Goal: Information Seeking & Learning: Learn about a topic

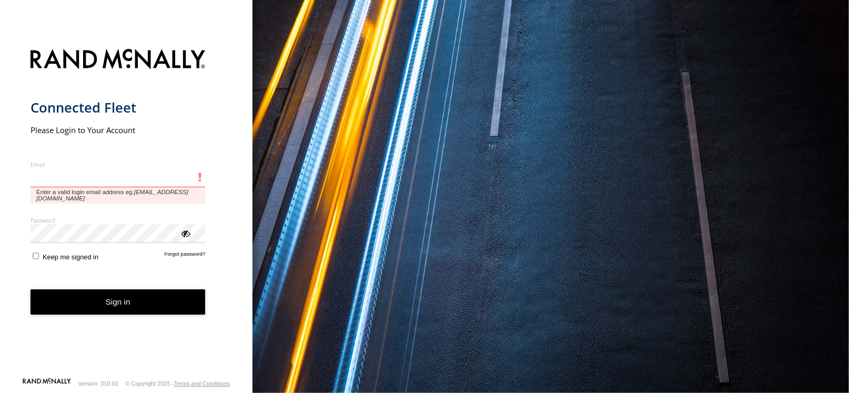
type input "**********"
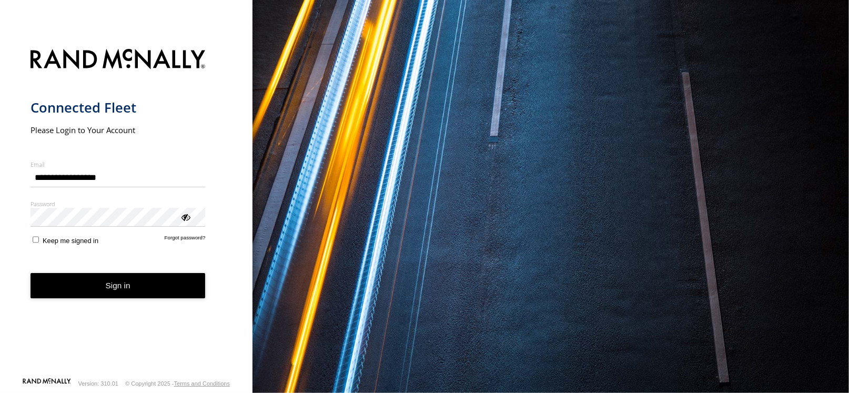
drag, startPoint x: 509, startPoint y: 279, endPoint x: 269, endPoint y: 45, distance: 335.8
click at [169, 285] on button "Sign in" at bounding box center [117, 286] width 175 height 26
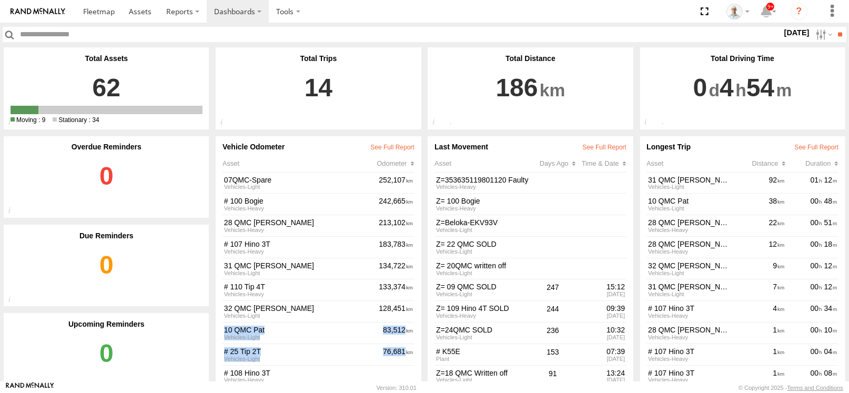
drag, startPoint x: 412, startPoint y: 303, endPoint x: 408, endPoint y: 343, distance: 39.7
click at [408, 343] on div "Vehicle Odometer Asset Odometer 07QMC-Spare Vehicles-Light 252,107 # 100 Bogie …" at bounding box center [318, 265] width 205 height 259
click at [414, 318] on div "Vehicle Odometer Asset Odometer 07QMC-Spare Vehicles-Light 252,107 # 100 Bogie …" at bounding box center [318, 265] width 205 height 259
click at [228, 5] on label "Dashboards" at bounding box center [238, 11] width 62 height 23
click at [231, 29] on span at bounding box center [241, 32] width 53 height 10
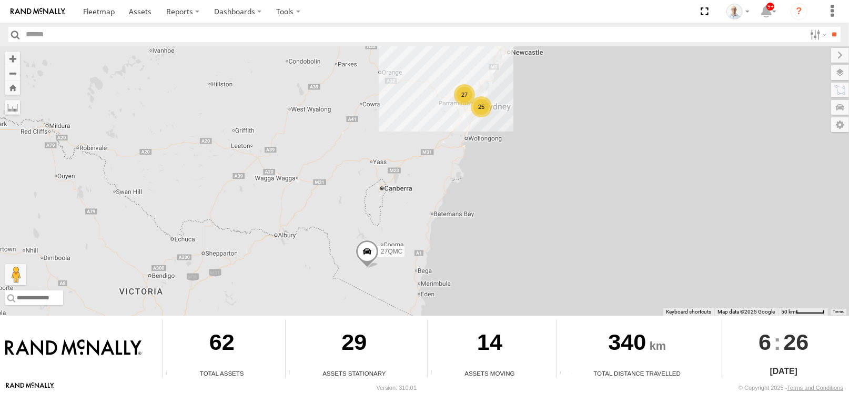
click at [470, 112] on div "25 27 27QMC" at bounding box center [424, 180] width 849 height 269
click at [479, 106] on div "25" at bounding box center [481, 106] width 21 height 21
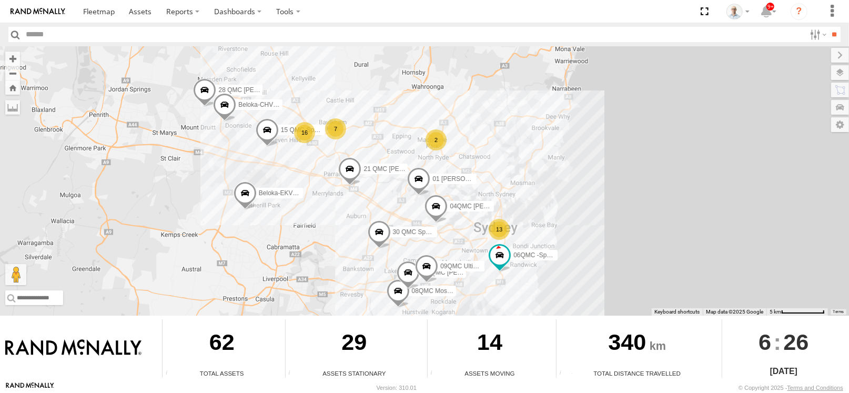
drag, startPoint x: 370, startPoint y: 135, endPoint x: 348, endPoint y: 172, distance: 43.8
click at [348, 172] on span at bounding box center [349, 171] width 23 height 28
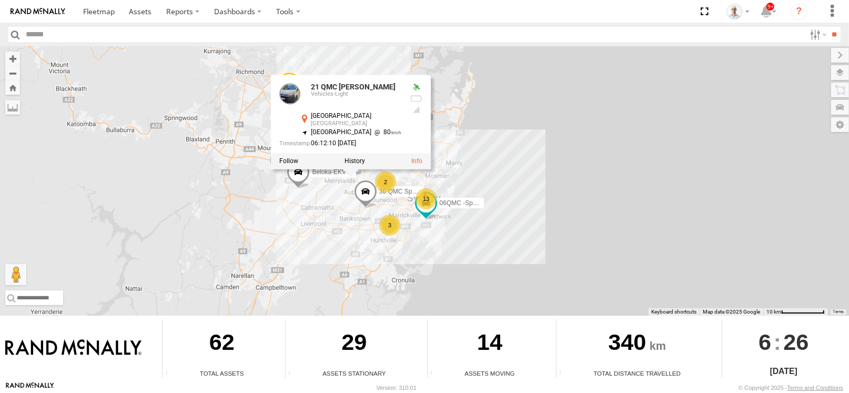
click at [442, 131] on div "27QMC 21 QMC Pat Junior Beloka-EKV93V 06QMC -Spare 15 QMC-Spare 30 QMC Spare 21…" at bounding box center [424, 180] width 849 height 269
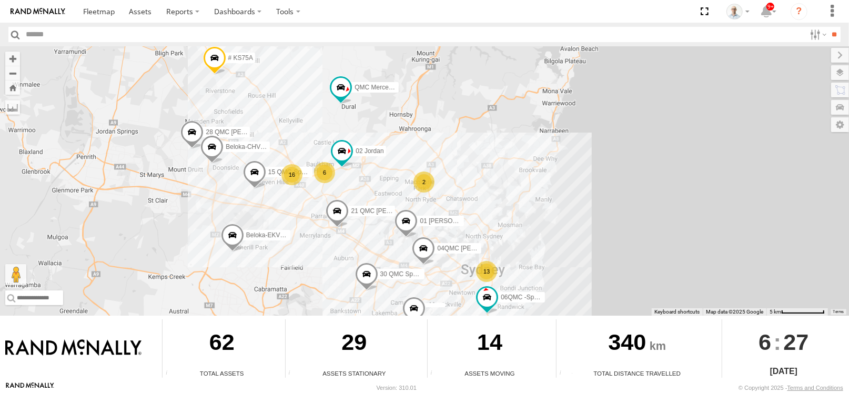
click at [324, 171] on div "6" at bounding box center [324, 172] width 21 height 21
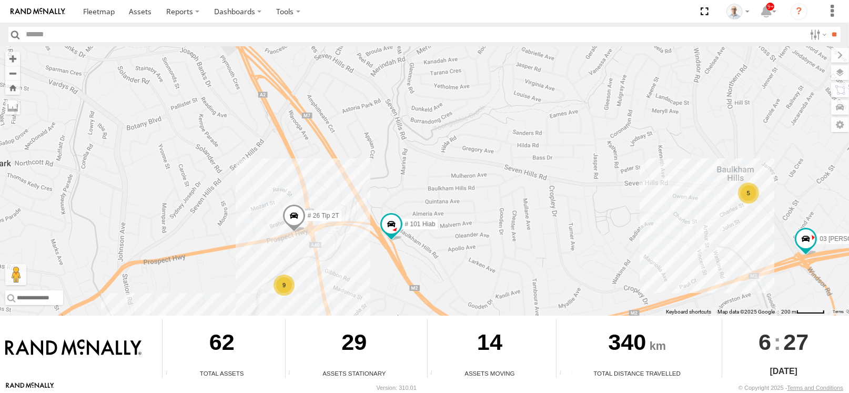
click at [295, 215] on span at bounding box center [293, 218] width 23 height 28
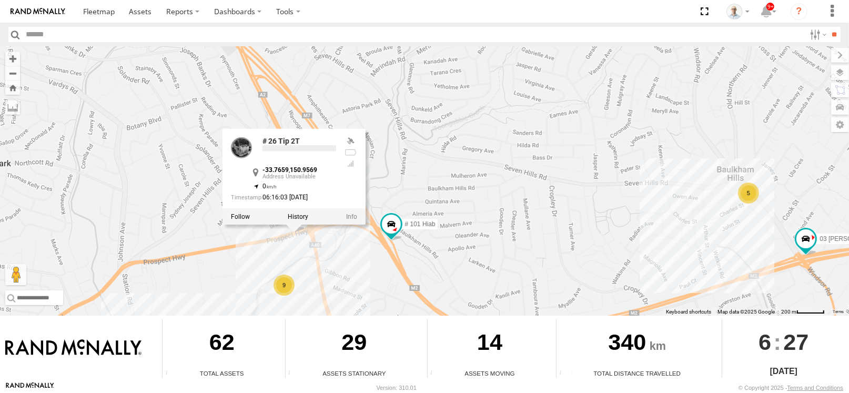
click at [291, 209] on div at bounding box center [293, 217] width 143 height 16
click at [297, 216] on label at bounding box center [298, 216] width 21 height 7
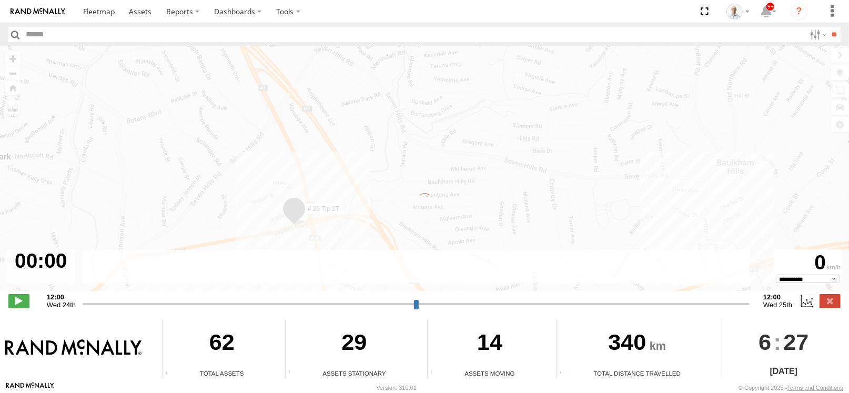
type input "**********"
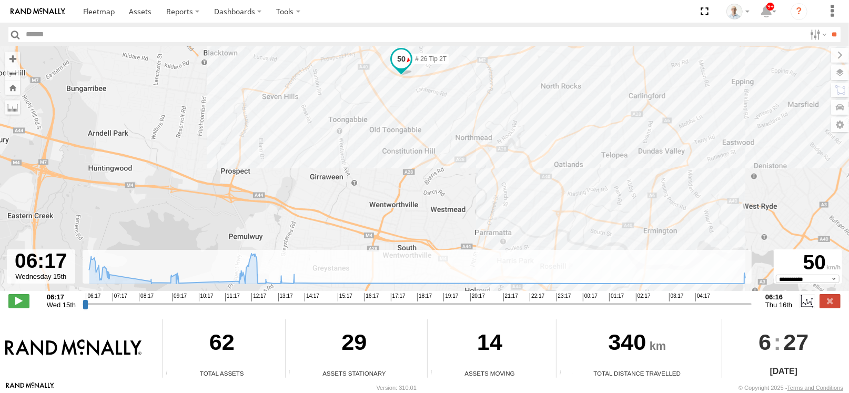
drag, startPoint x: 343, startPoint y: 86, endPoint x: 318, endPoint y: 222, distance: 138.5
click at [318, 222] on div "# 26 Tip 2T" at bounding box center [424, 174] width 849 height 256
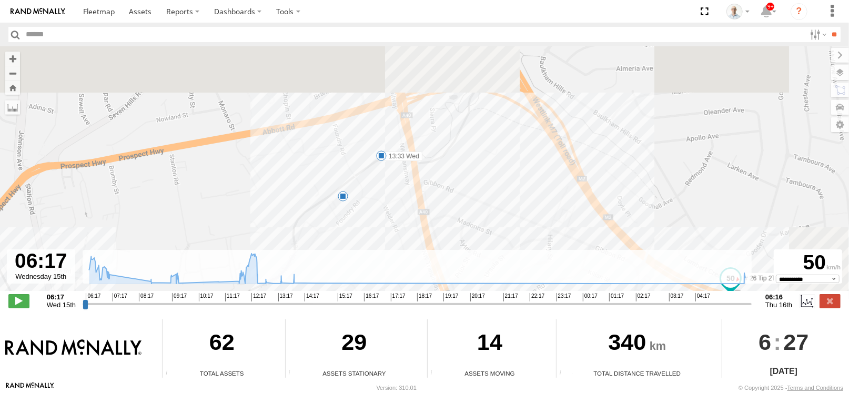
drag, startPoint x: 415, startPoint y: 105, endPoint x: 309, endPoint y: 201, distance: 143.3
click at [309, 202] on div "# 26 Tip 2T 6 13:33 Wed" at bounding box center [424, 174] width 849 height 256
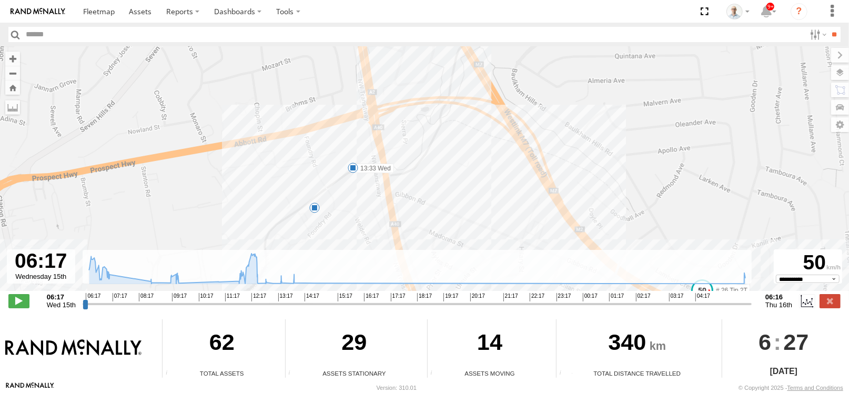
drag, startPoint x: 375, startPoint y: 221, endPoint x: 380, endPoint y: 199, distance: 22.7
click at [380, 199] on div "# 26 Tip 2T 6 13:33 Wed" at bounding box center [424, 174] width 849 height 256
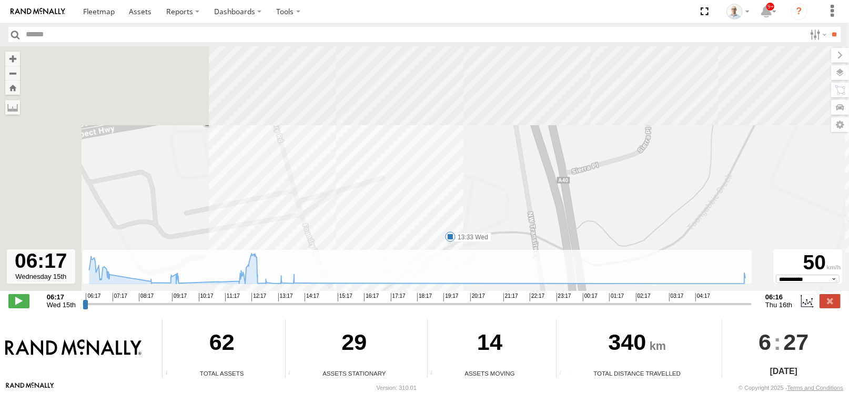
drag, startPoint x: 366, startPoint y: 220, endPoint x: 496, endPoint y: 359, distance: 190.1
click at [495, 363] on div "← Move left → Move right ↑ Move up ↓ Move down + Zoom in - Zoom out Home Jump l…" at bounding box center [424, 213] width 849 height 335
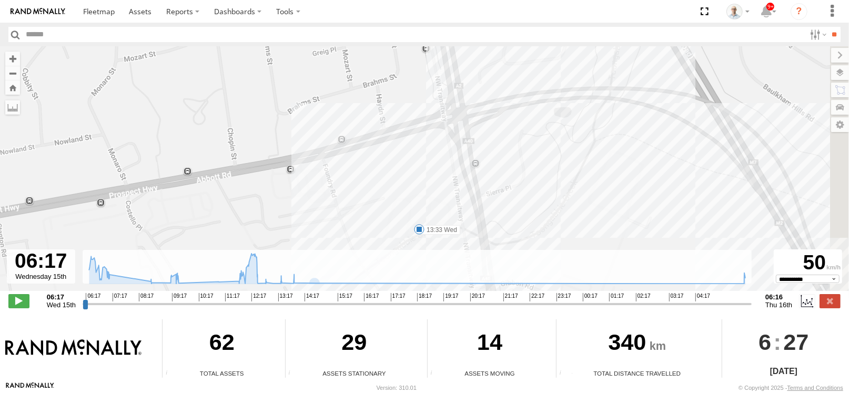
drag, startPoint x: 418, startPoint y: 225, endPoint x: 390, endPoint y: 186, distance: 47.9
click at [390, 187] on div "# 26 Tip 2T 13:33 Wed" at bounding box center [424, 174] width 849 height 256
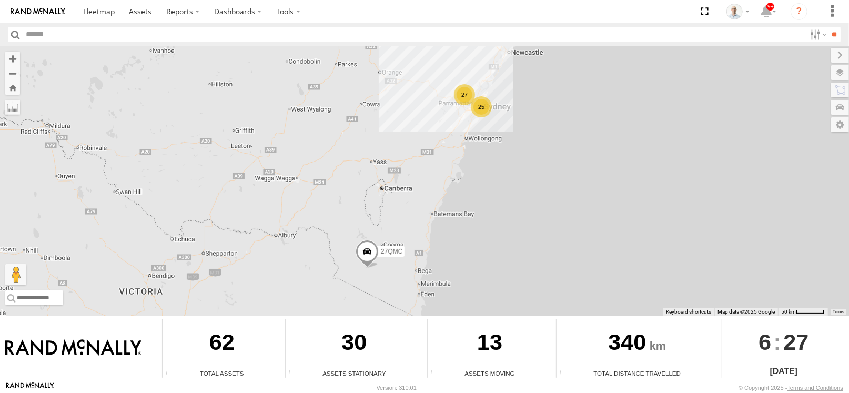
click at [474, 105] on div "25" at bounding box center [481, 106] width 21 height 21
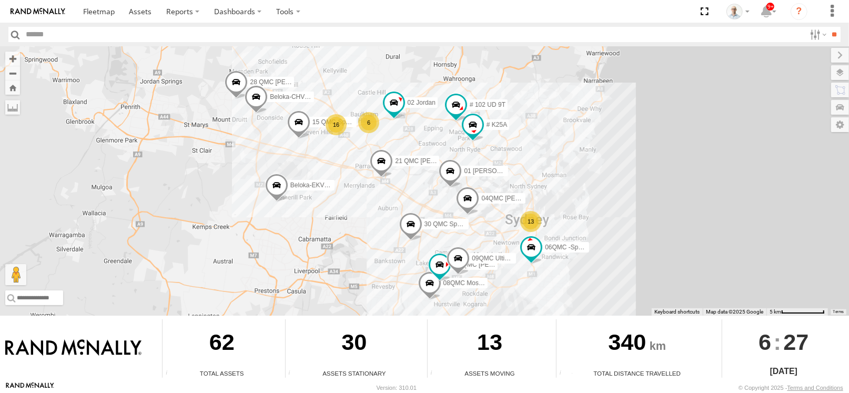
drag, startPoint x: 217, startPoint y: 129, endPoint x: 240, endPoint y: 187, distance: 61.8
click at [240, 187] on div "27QMC 13 09QMC Ultimo uber 08QMC Mostafa 6 16 21 QMC Pat Junior 01 Lyndon Belok…" at bounding box center [424, 180] width 849 height 269
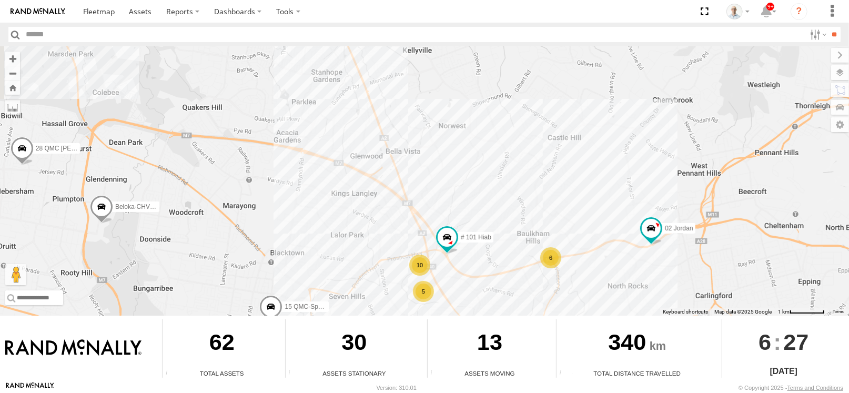
drag, startPoint x: 300, startPoint y: 99, endPoint x: 232, endPoint y: 169, distance: 97.4
click at [215, 158] on div "27QMC 09QMC Ultimo uber 08QMC Mostafa 21 QMC Pat Junior 01 Lyndon Beloka-EKV93V…" at bounding box center [424, 180] width 849 height 269
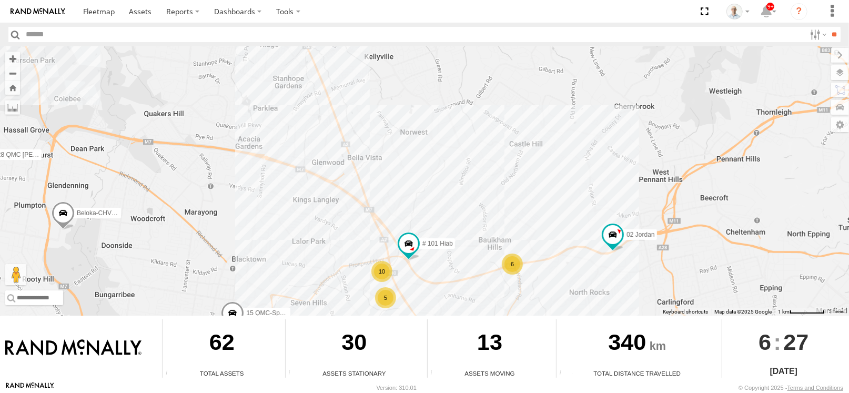
drag, startPoint x: 430, startPoint y: 267, endPoint x: 382, endPoint y: 216, distance: 69.6
click at [390, 225] on div "27QMC 09QMC Ultimo uber 08QMC Mostafa 21 QMC Pat Junior 01 Lyndon Beloka-EKV93V…" at bounding box center [424, 180] width 849 height 269
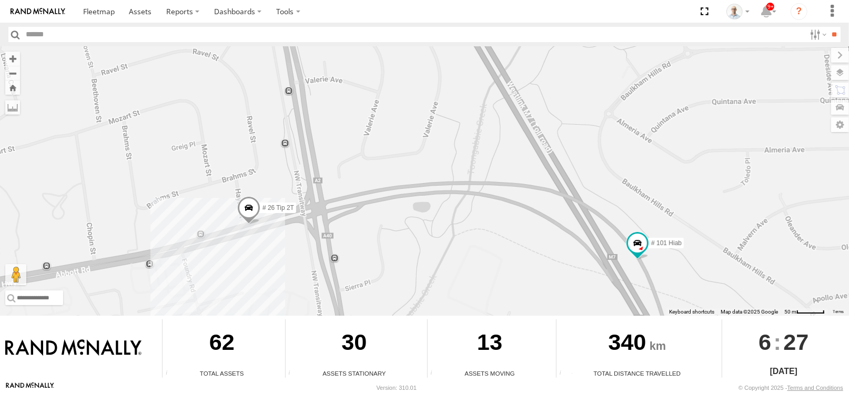
click at [242, 202] on span at bounding box center [248, 210] width 23 height 28
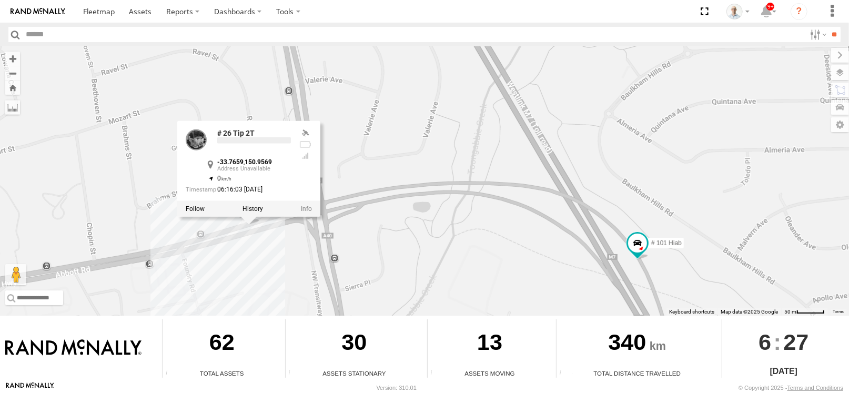
click at [249, 206] on label at bounding box center [252, 208] width 21 height 7
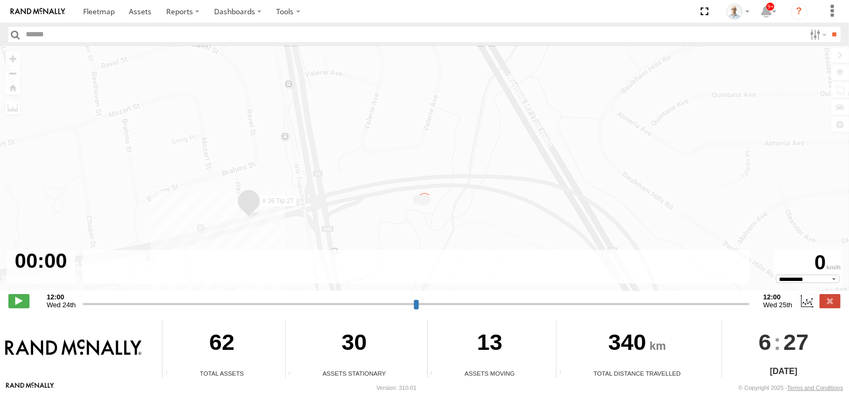
type input "**********"
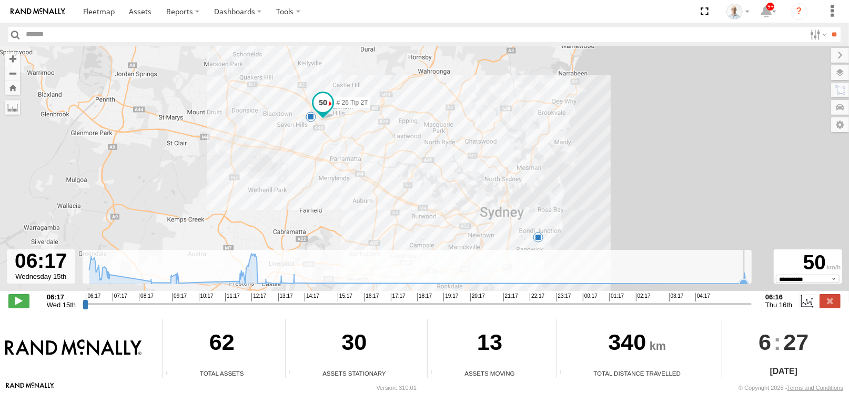
click at [743, 282] on icon at bounding box center [743, 283] width 8 height 8
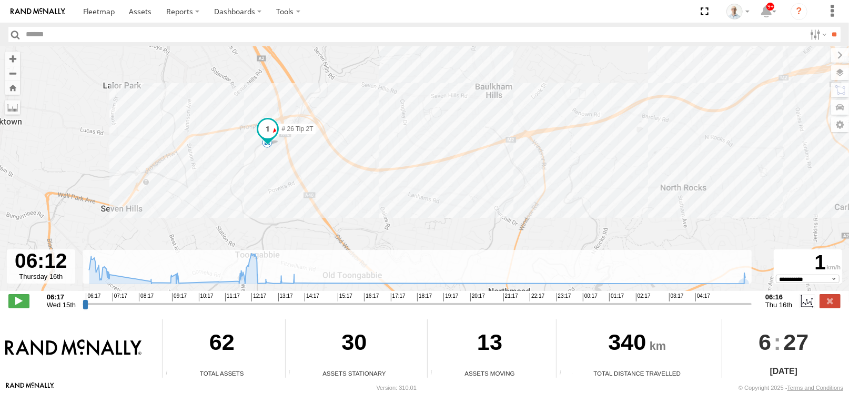
drag, startPoint x: 328, startPoint y: 185, endPoint x: 344, endPoint y: 125, distance: 61.5
click at [344, 125] on div "# 26 Tip 2T 7" at bounding box center [424, 174] width 849 height 256
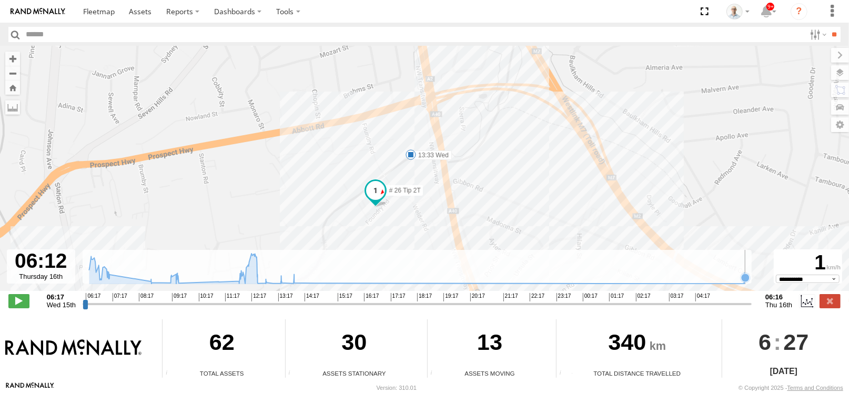
click at [750, 276] on rect at bounding box center [417, 267] width 669 height 34
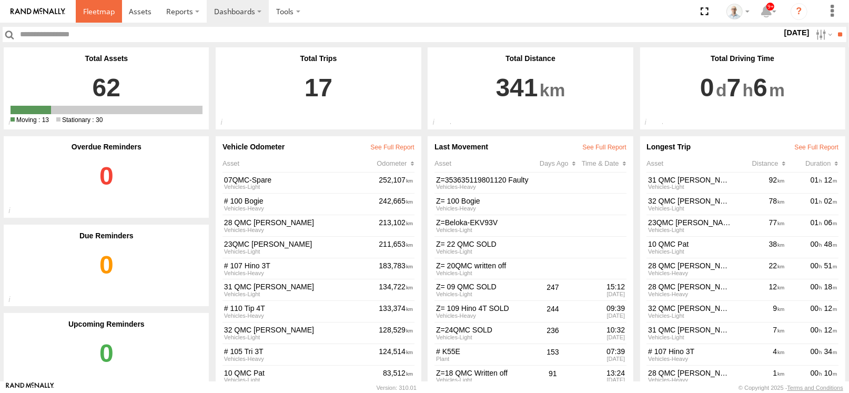
click at [113, 9] on span at bounding box center [99, 11] width 32 height 10
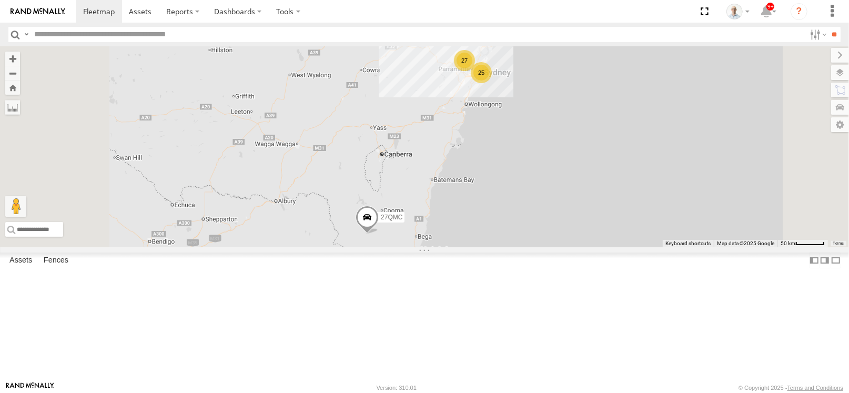
click at [475, 71] on div "27" at bounding box center [464, 60] width 21 height 21
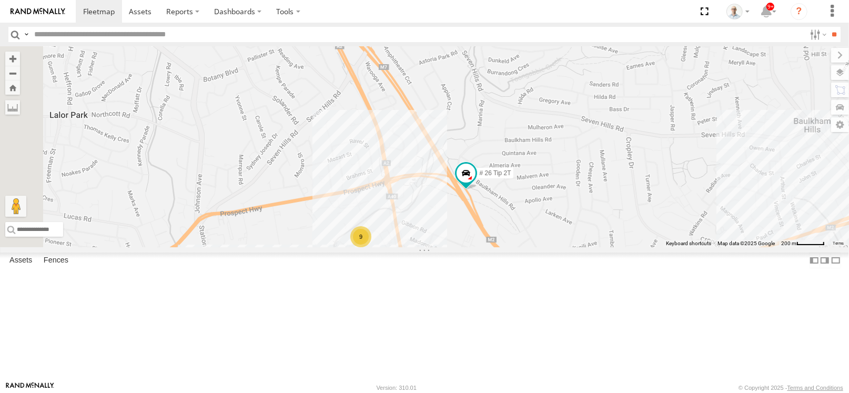
click at [0, 0] on span at bounding box center [0, 0] width 0 height 0
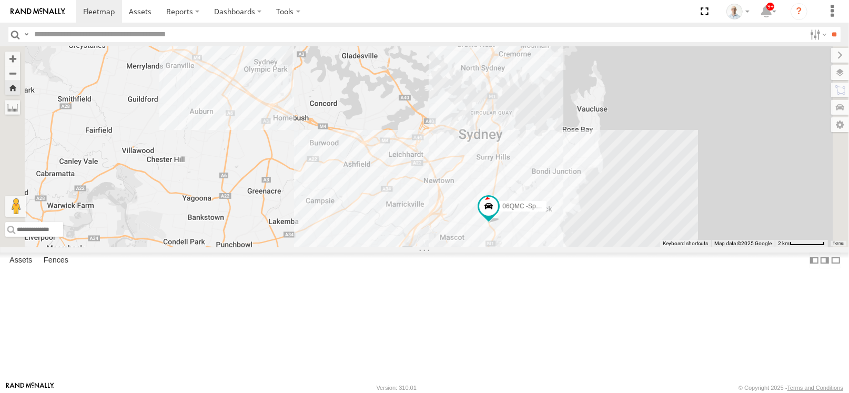
click at [0, 0] on div at bounding box center [0, 0] width 0 height 0
click at [0, 0] on span at bounding box center [0, 0] width 0 height 0
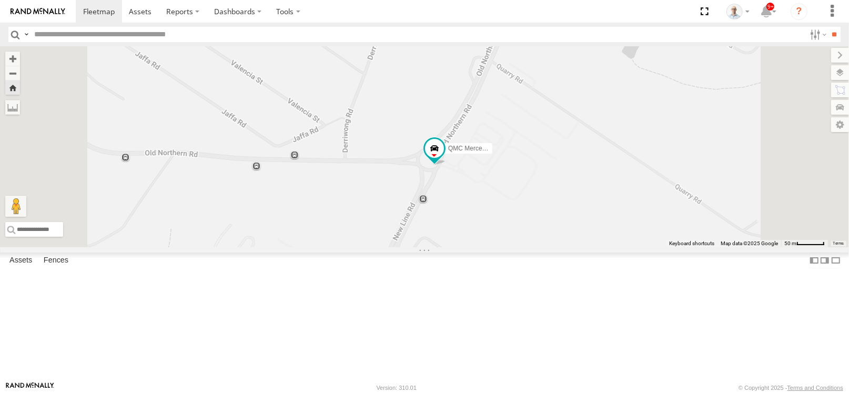
click at [0, 0] on span at bounding box center [0, 0] width 0 height 0
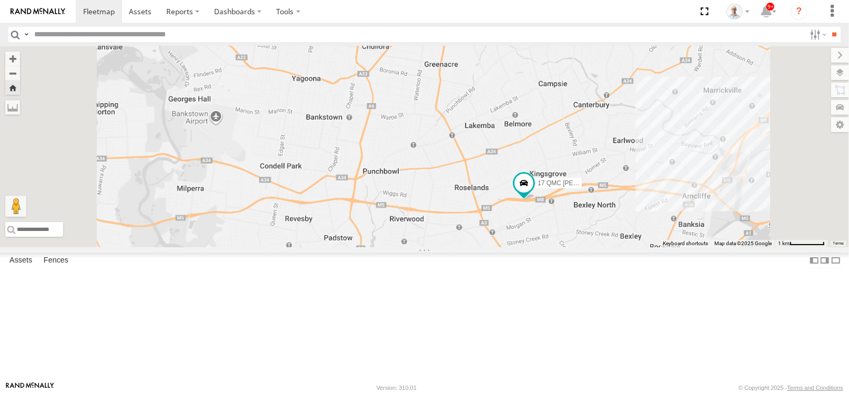
drag, startPoint x: 700, startPoint y: 273, endPoint x: 564, endPoint y: 268, distance: 136.3
click at [564, 247] on div "17 QMC Andres" at bounding box center [424, 146] width 849 height 201
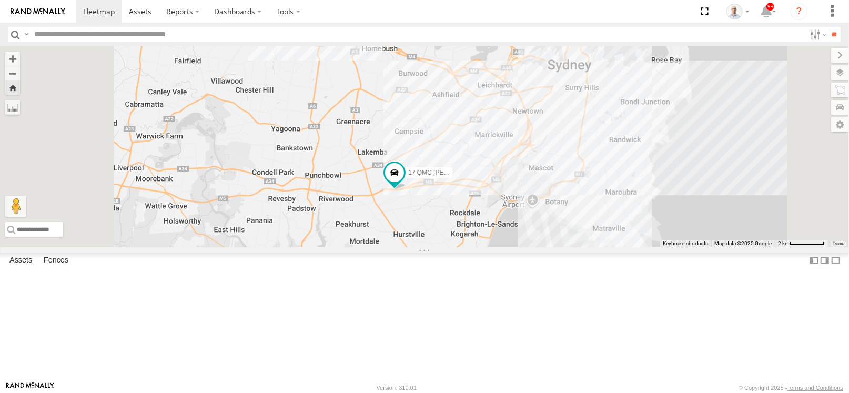
scroll to position [262, 0]
click at [132, 12] on span at bounding box center [140, 11] width 23 height 10
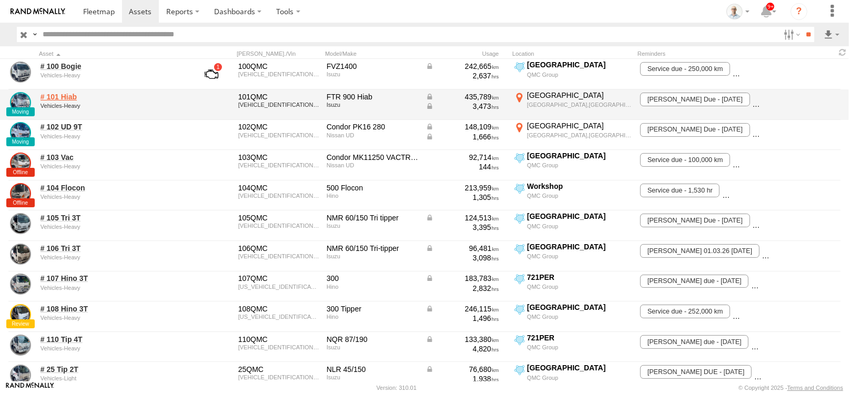
click at [57, 97] on link "# 101 Hiab" at bounding box center [112, 96] width 144 height 9
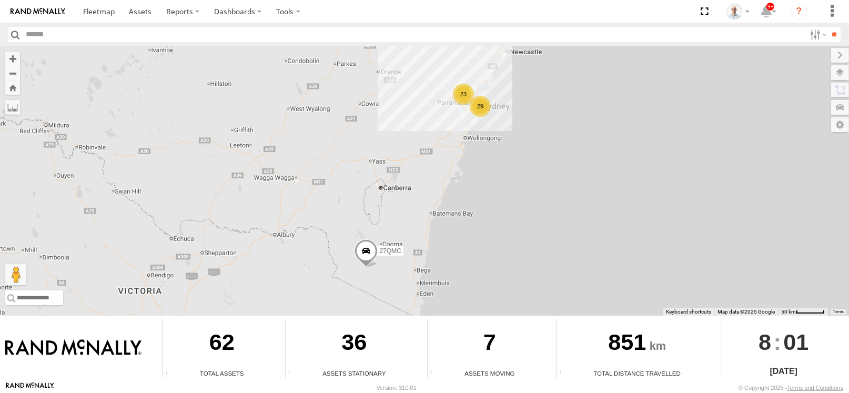
click at [459, 97] on div "23" at bounding box center [463, 94] width 21 height 21
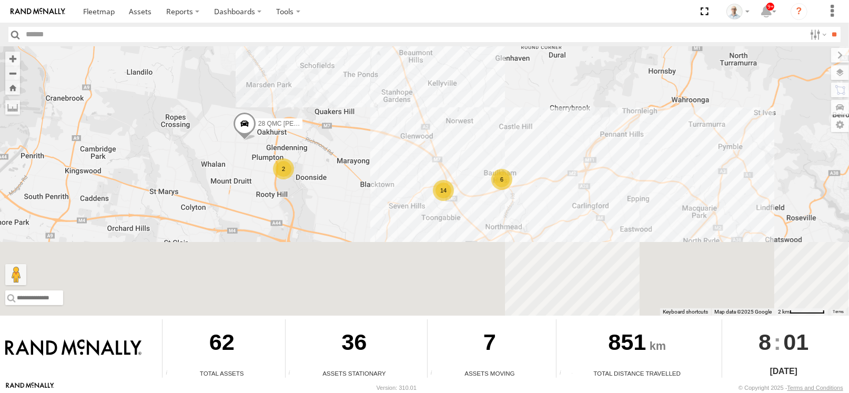
drag, startPoint x: 415, startPoint y: 270, endPoint x: 361, endPoint y: 182, distance: 103.4
click at [361, 182] on div "27QMC 14 # KS75A 2 6 28 QMC Nathan" at bounding box center [424, 180] width 849 height 269
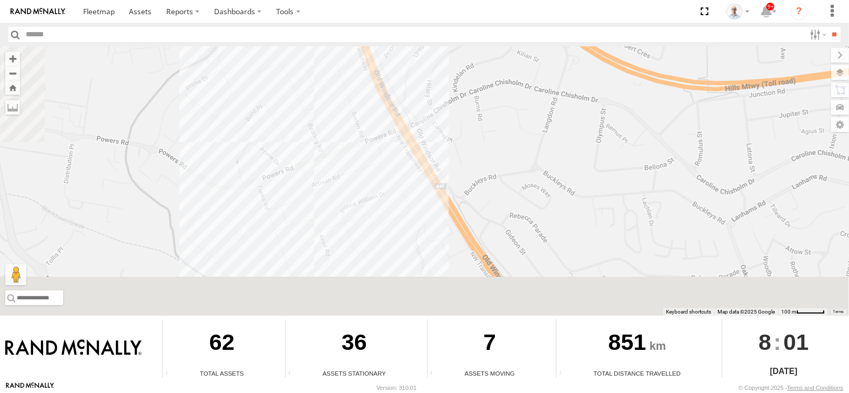
drag, startPoint x: 322, startPoint y: 248, endPoint x: 396, endPoint y: 115, distance: 153.0
click at [396, 115] on div "27QMC # KS75A 28 QMC Nathan 6 # 106 Tri 3T" at bounding box center [424, 180] width 849 height 269
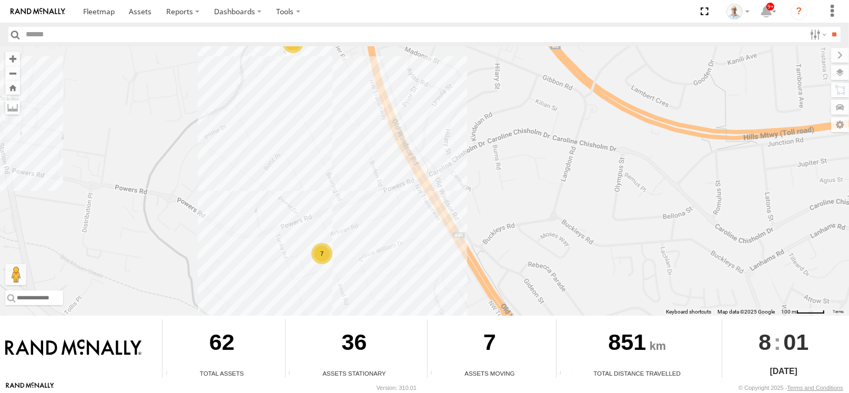
drag, startPoint x: 365, startPoint y: 114, endPoint x: 386, endPoint y: 138, distance: 32.0
click at [386, 138] on div "27QMC # KS75A 28 QMC Nathan 6 # 106 Tri 3T 7" at bounding box center [424, 180] width 849 height 269
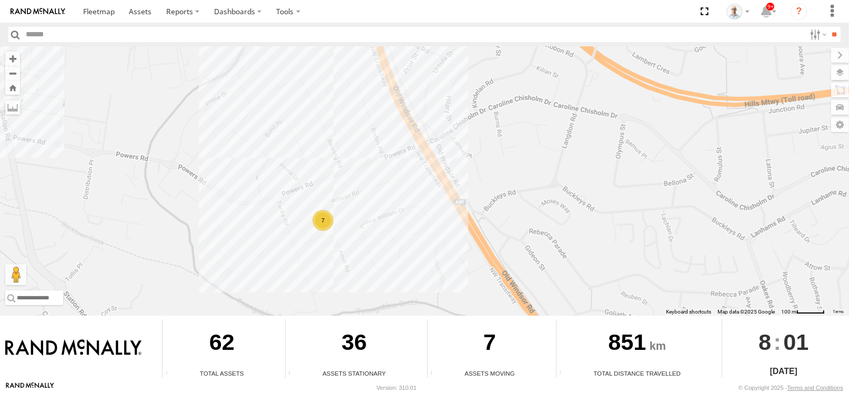
click at [323, 221] on div "7" at bounding box center [322, 220] width 21 height 21
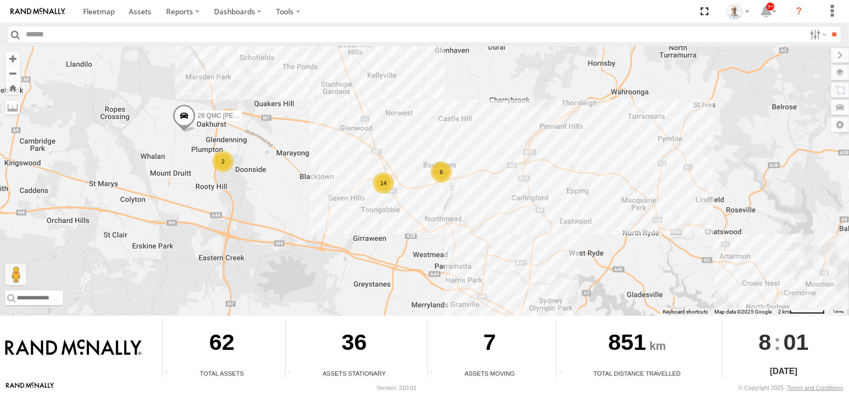
click at [451, 171] on div "6" at bounding box center [441, 171] width 21 height 21
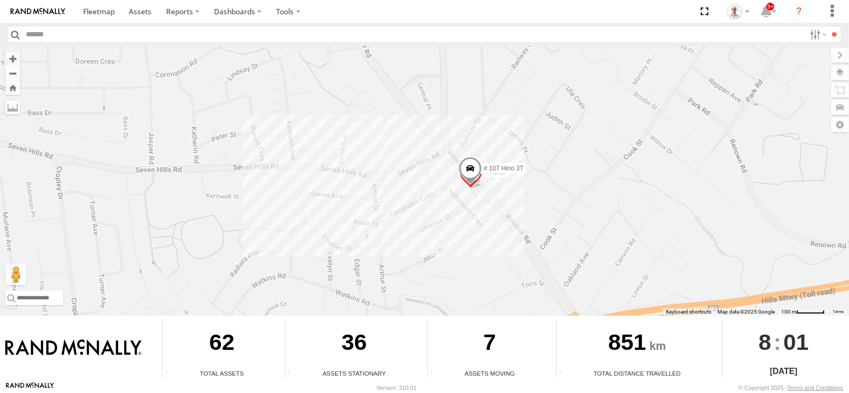
drag, startPoint x: 533, startPoint y: 226, endPoint x: 438, endPoint y: 165, distance: 112.1
click at [448, 170] on div "27QMC # KS75A 28 QMC Nathan # 107 Hino 3T # Roller" at bounding box center [424, 180] width 849 height 269
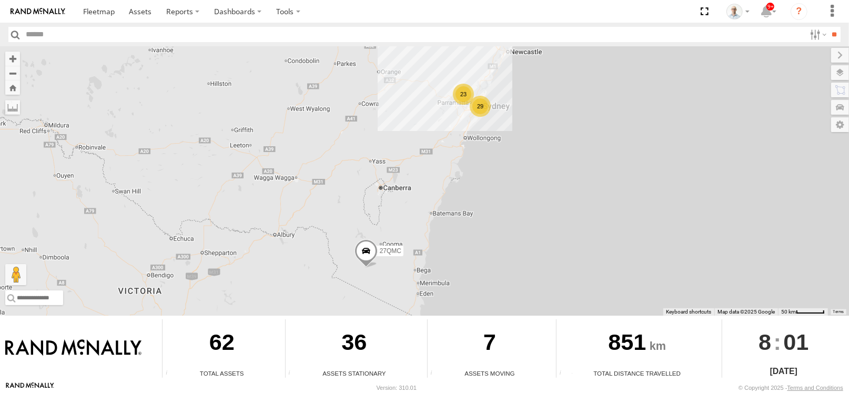
click at [471, 113] on div "29" at bounding box center [480, 106] width 21 height 21
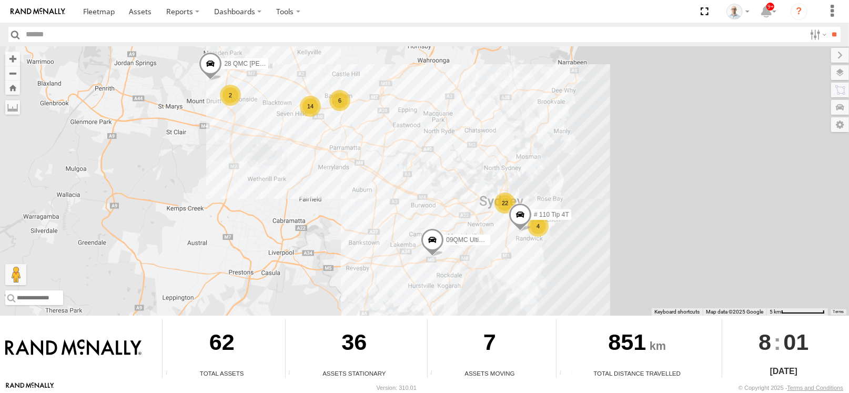
click at [524, 219] on span at bounding box center [519, 217] width 23 height 28
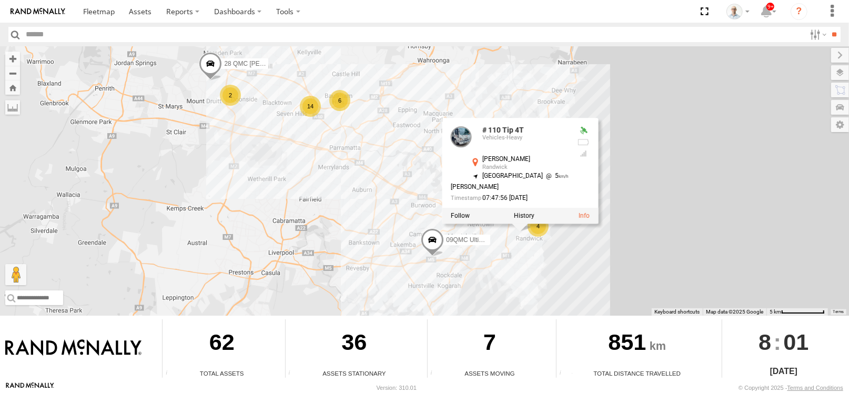
click at [476, 264] on div "27QMC 22 09QMC Ultimo uber 14 4 2 6 28 QMC Nathan # 110 Tip 4T # 110 Tip 4T Veh…" at bounding box center [424, 180] width 849 height 269
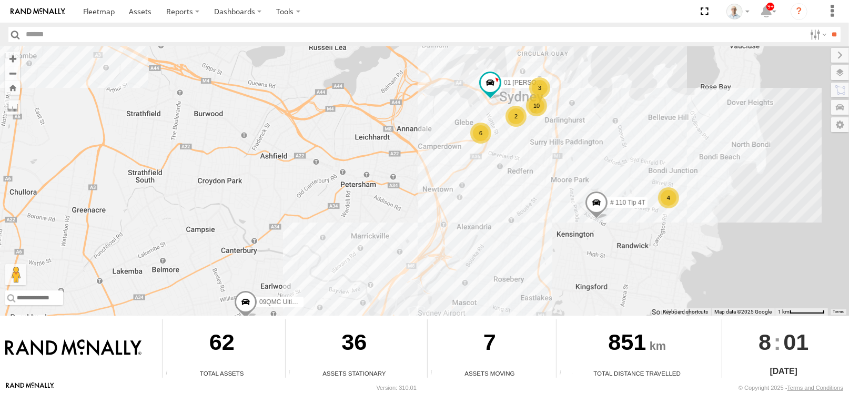
drag, startPoint x: 519, startPoint y: 184, endPoint x: 496, endPoint y: 232, distance: 53.1
click at [496, 232] on div "27QMC 09QMC Ultimo uber 28 QMC Nathan # 110 Tip 4T 10 6 2 01 Lyndon 4 3" at bounding box center [424, 180] width 849 height 269
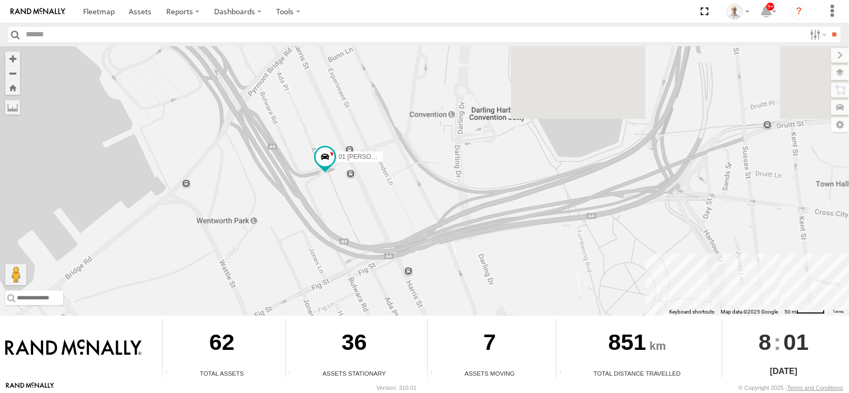
drag, startPoint x: 334, startPoint y: 116, endPoint x: 336, endPoint y: 189, distance: 73.1
click at [336, 189] on div "27QMC 09QMC Ultimo uber 28 QMC Nathan # 110 Tip 4T 01 Lyndon 03 Jayden" at bounding box center [424, 180] width 849 height 269
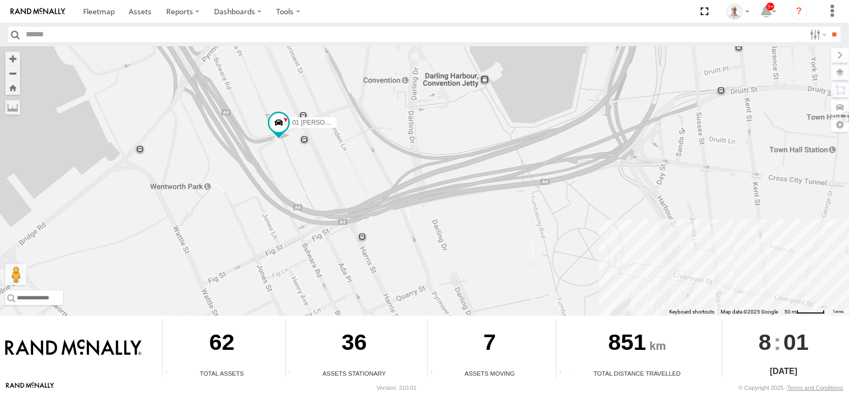
drag, startPoint x: 433, startPoint y: 182, endPoint x: 285, endPoint y: 85, distance: 176.9
click at [284, 80] on div "27QMC 09QMC Ultimo uber 28 QMC Nathan # 110 Tip 4T 01 Lyndon 03 Jayden" at bounding box center [424, 180] width 849 height 269
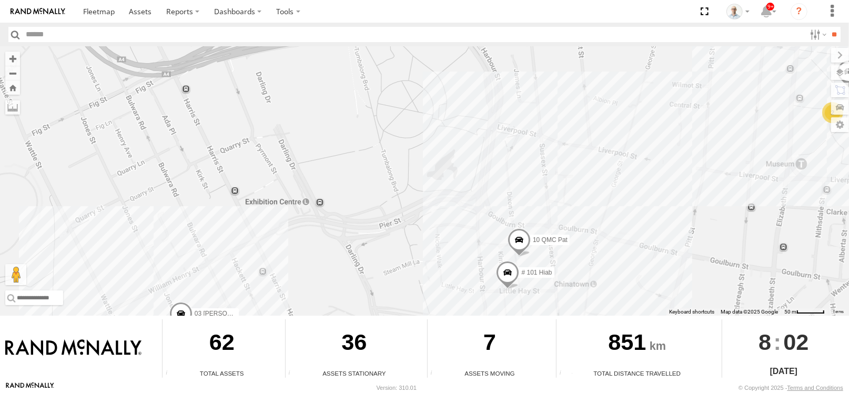
drag, startPoint x: 294, startPoint y: 152, endPoint x: 278, endPoint y: 109, distance: 45.8
click at [278, 109] on div "27QMC 09QMC Ultimo uber 28 QMC Nathan # 110 Tip 4T 01 Lyndon 03 Jayden # F25 Fo…" at bounding box center [424, 180] width 849 height 269
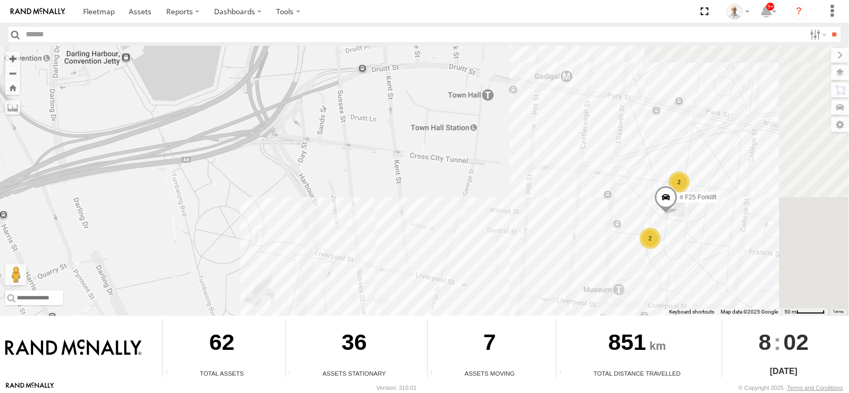
drag, startPoint x: 633, startPoint y: 130, endPoint x: 449, endPoint y: 251, distance: 219.8
click at [450, 257] on div "27QMC 09QMC Ultimo uber 28 QMC Nathan # 110 Tip 4T 01 Lyndon 03 Jayden # F25 Fo…" at bounding box center [424, 180] width 849 height 269
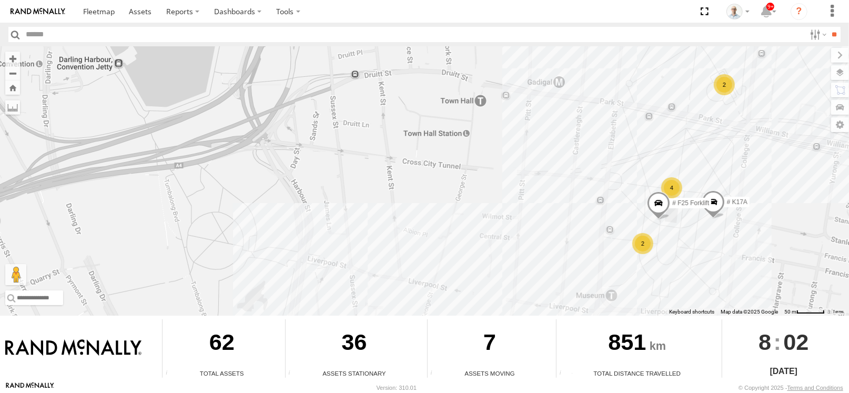
drag, startPoint x: 453, startPoint y: 238, endPoint x: 525, endPoint y: 90, distance: 164.8
click at [525, 90] on div "27QMC 09QMC Ultimo uber 28 QMC Nathan # 110 Tip 4T 01 Lyndon 03 Jayden # F25 Fo…" at bounding box center [424, 180] width 849 height 269
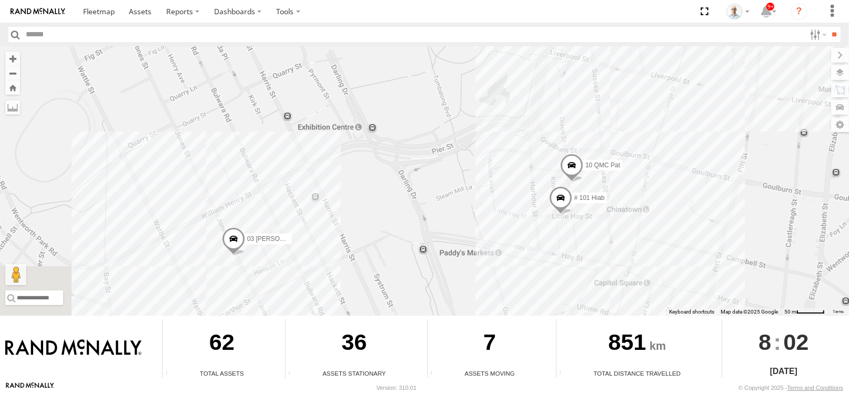
drag, startPoint x: 213, startPoint y: 195, endPoint x: 383, endPoint y: 149, distance: 175.4
click at [383, 149] on div "27QMC 09QMC Ultimo uber 28 QMC Nathan # 110 Tip 4T 01 Lyndon 03 Jayden # F25 Fo…" at bounding box center [424, 180] width 849 height 269
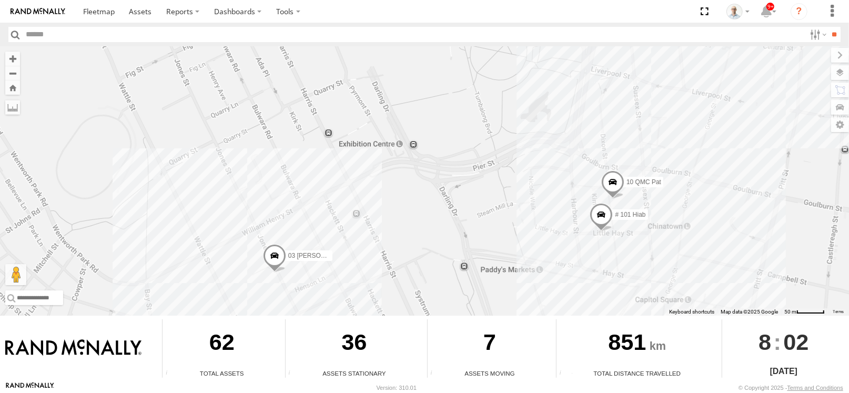
drag, startPoint x: 308, startPoint y: 157, endPoint x: 432, endPoint y: 244, distance: 151.8
click at [448, 260] on div "27QMC 09QMC Ultimo uber 28 QMC Nathan # 110 Tip 4T 01 Lyndon 03 Jayden # F25 Fo…" at bounding box center [424, 180] width 849 height 269
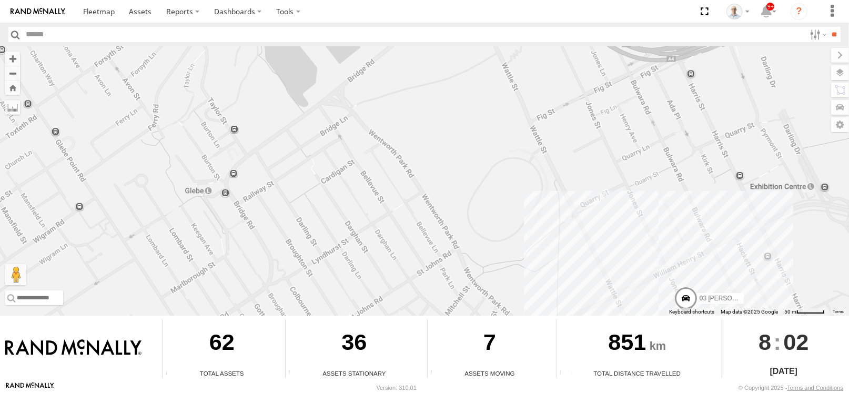
drag, startPoint x: 373, startPoint y: 199, endPoint x: 592, endPoint y: 136, distance: 228.1
click at [592, 136] on div "27QMC 09QMC Ultimo uber 28 QMC Nathan # 110 Tip 4T 01 Lyndon 03 Jayden # F25 Fo…" at bounding box center [424, 180] width 849 height 269
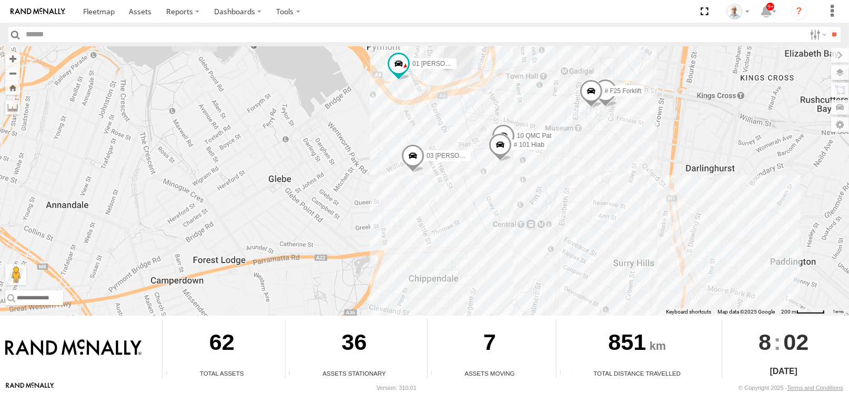
drag, startPoint x: 595, startPoint y: 139, endPoint x: 381, endPoint y: 83, distance: 220.8
click at [381, 83] on div "27QMC 09QMC Ultimo uber 28 QMC Nathan # 110 Tip 4T 01 Lyndon 03 Jayden # F25 Fo…" at bounding box center [424, 180] width 849 height 269
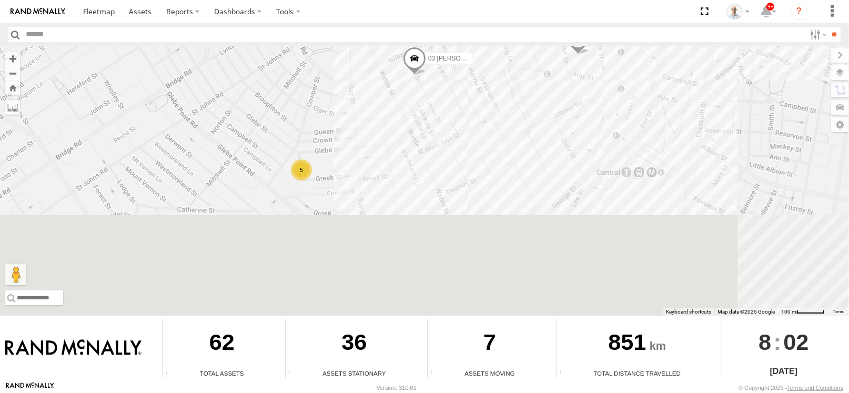
drag, startPoint x: 359, startPoint y: 252, endPoint x: 387, endPoint y: 86, distance: 168.5
click at [387, 86] on div "27QMC 09QMC Ultimo uber 28 QMC Nathan # 110 Tip 4T 01 Lyndon 03 Jayden 3 5 10 Q…" at bounding box center [424, 180] width 849 height 269
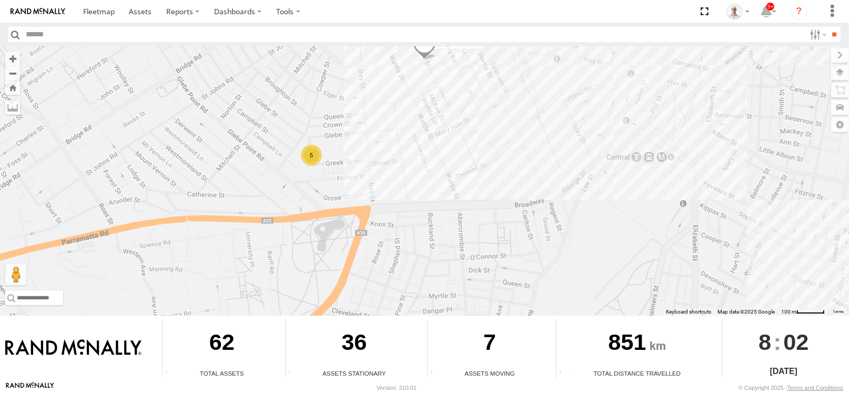
click at [307, 155] on div "5" at bounding box center [311, 155] width 21 height 21
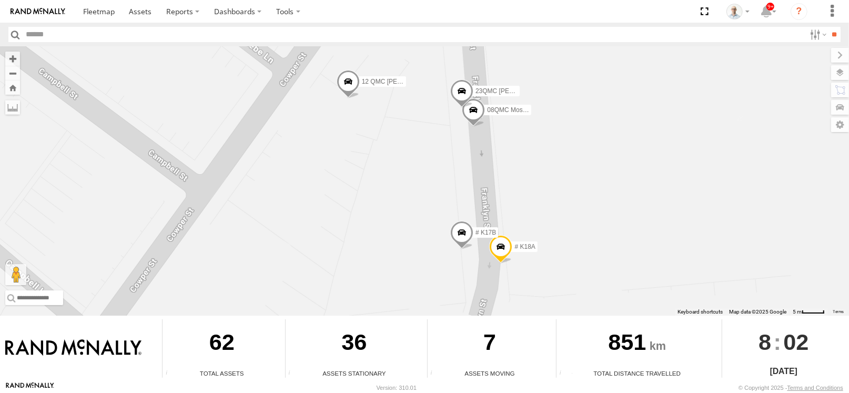
click at [457, 87] on span at bounding box center [461, 93] width 23 height 28
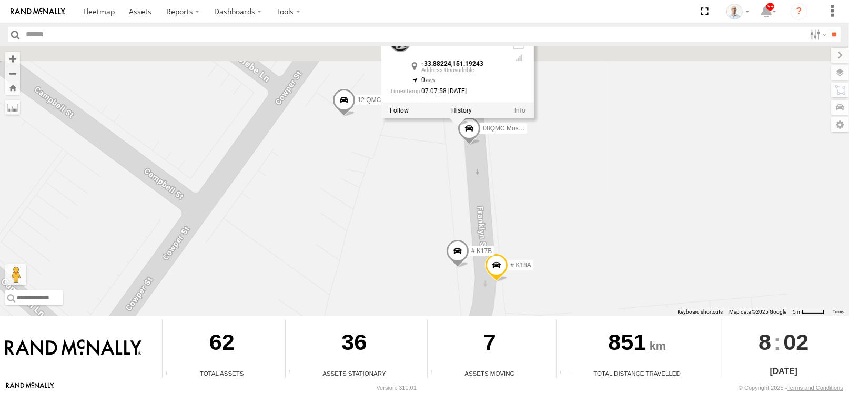
drag, startPoint x: 420, startPoint y: 141, endPoint x: 409, endPoint y: 183, distance: 44.0
click at [409, 183] on div "27QMC 09QMC Ultimo uber 28 QMC Nathan # 110 Tip 4T 01 Lyndon 03 Jayden 10 QMC P…" at bounding box center [424, 180] width 849 height 269
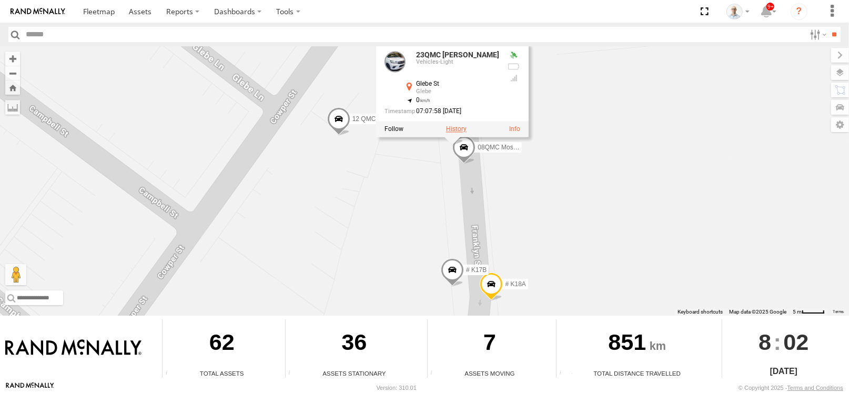
click at [461, 131] on label at bounding box center [456, 129] width 21 height 7
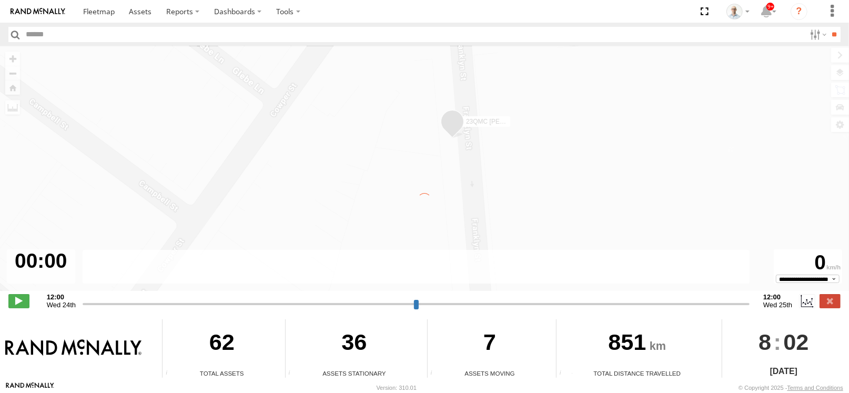
type input "**********"
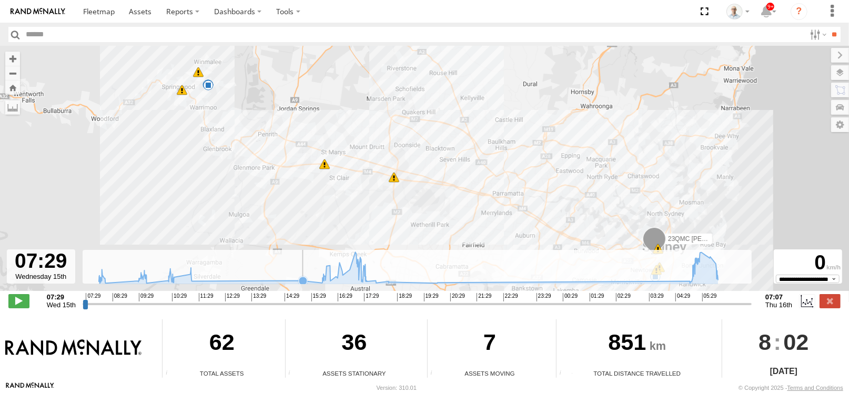
click at [311, 269] on rect at bounding box center [417, 267] width 669 height 34
click at [339, 271] on icon at bounding box center [408, 267] width 629 height 31
click at [348, 271] on icon at bounding box center [349, 270] width 8 height 8
click at [364, 273] on icon at bounding box center [408, 267] width 629 height 31
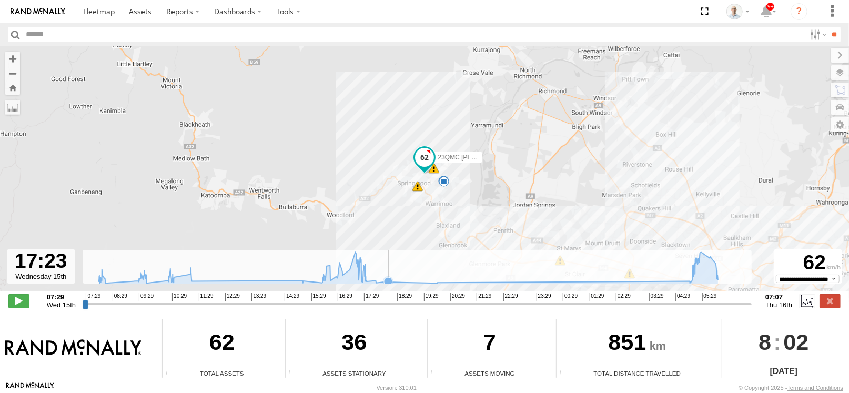
click at [385, 279] on icon at bounding box center [388, 281] width 8 height 8
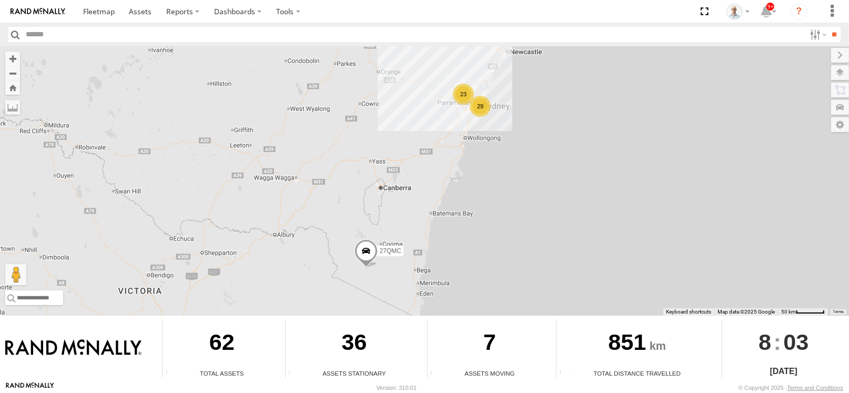
click at [480, 101] on div "29" at bounding box center [480, 106] width 21 height 21
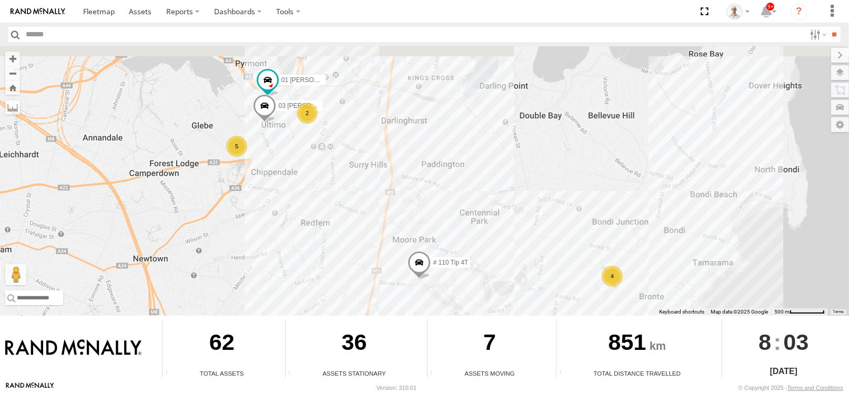
drag, startPoint x: 448, startPoint y: 123, endPoint x: 498, endPoint y: 204, distance: 94.9
click at [498, 204] on div "27QMC 09QMC Ultimo uber 28 QMC Nathan # 110 Tip 4T 01 Lyndon 5 2 03 Jayden 4" at bounding box center [424, 180] width 849 height 269
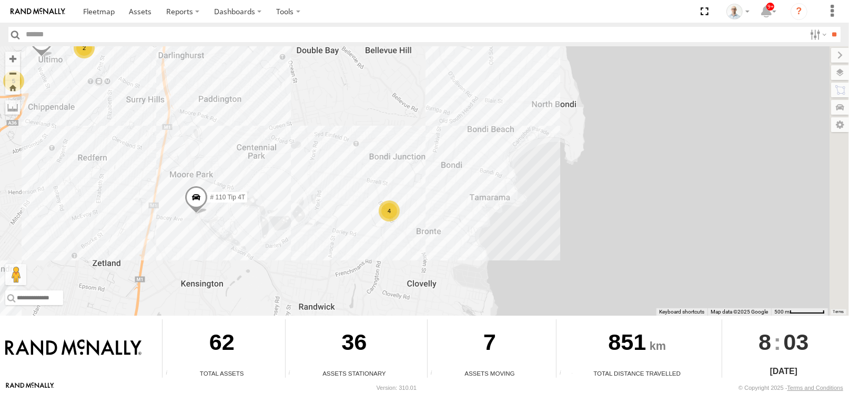
drag, startPoint x: 491, startPoint y: 263, endPoint x: 268, endPoint y: 197, distance: 232.9
click at [268, 197] on div "27QMC 09QMC Ultimo uber 28 QMC Nathan # 110 Tip 4T 01 Lyndon 5 2 03 Jayden 4 8 …" at bounding box center [424, 180] width 849 height 269
click at [393, 207] on div "4" at bounding box center [389, 210] width 21 height 21
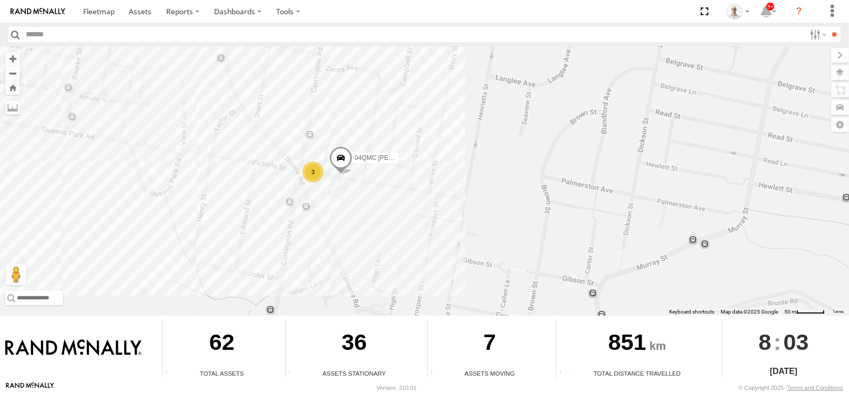
drag, startPoint x: 218, startPoint y: 156, endPoint x: 382, endPoint y: 172, distance: 164.9
click at [375, 172] on div "27QMC 09QMC Ultimo uber 28 QMC Nathan # 110 Tip 4T 01 Lyndon 03 Jayden 04QMC Fr…" at bounding box center [424, 180] width 849 height 269
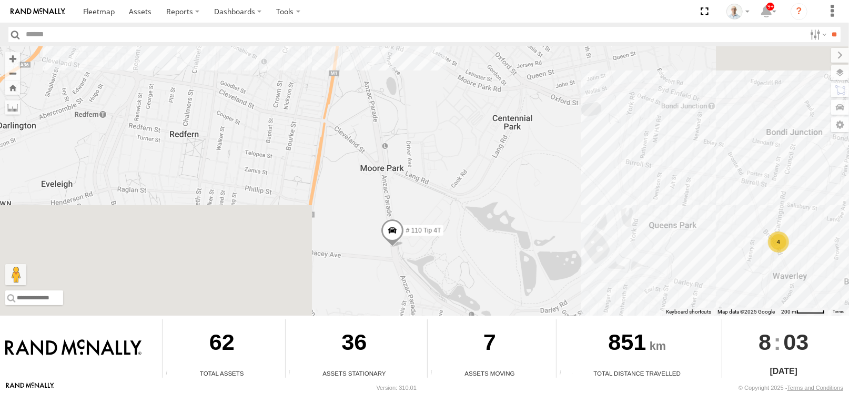
drag, startPoint x: 68, startPoint y: 150, endPoint x: 382, endPoint y: 207, distance: 319.1
click at [382, 207] on div "27QMC 09QMC Ultimo uber 28 QMC Nathan # 110 Tip 4T 01 Lyndon 03 Jayden 4" at bounding box center [424, 180] width 849 height 269
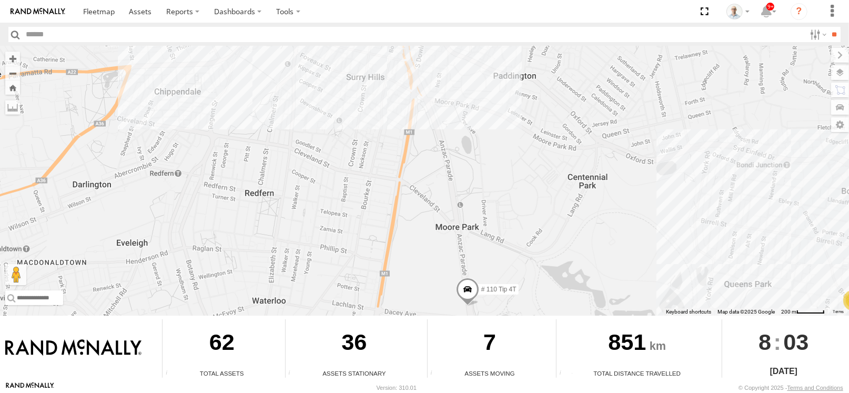
drag, startPoint x: 262, startPoint y: 128, endPoint x: 417, endPoint y: 229, distance: 184.8
click at [419, 231] on div "27QMC 09QMC Ultimo uber 28 QMC Nathan # 110 Tip 4T 01 Lyndon 03 Jayden 4" at bounding box center [424, 180] width 849 height 269
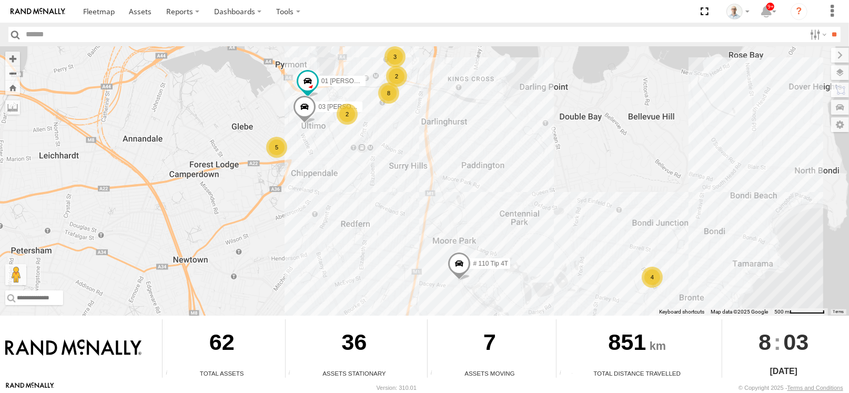
click at [274, 144] on div "5" at bounding box center [276, 147] width 21 height 21
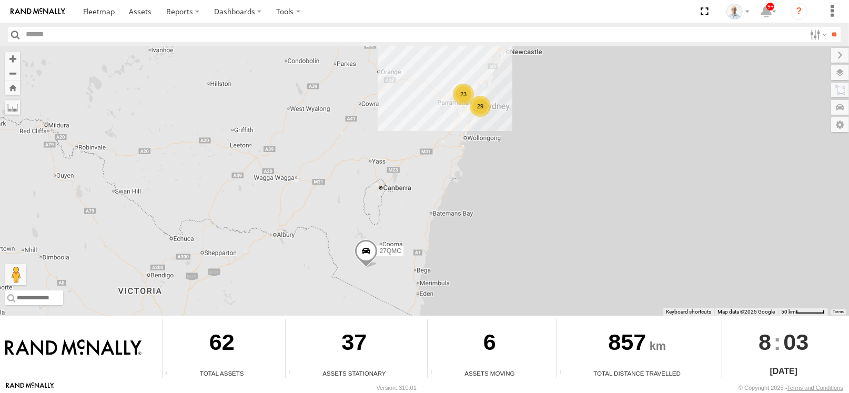
click at [476, 108] on div "29" at bounding box center [480, 106] width 21 height 21
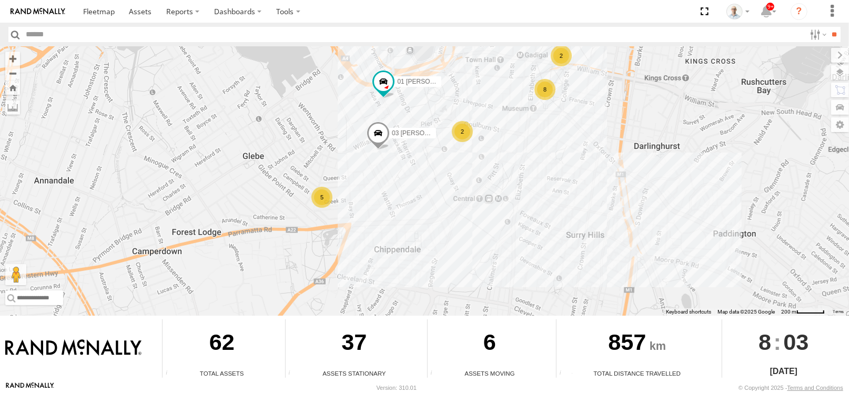
click at [551, 199] on div "27QMC 09QMC Ultimo uber 28 QMC Nathan # 110 Tip 4T 8 5 2 03 Jayden 01 Lyndon 2 3" at bounding box center [424, 180] width 849 height 269
click at [457, 129] on div "2" at bounding box center [462, 131] width 21 height 21
